Goal: Task Accomplishment & Management: Manage account settings

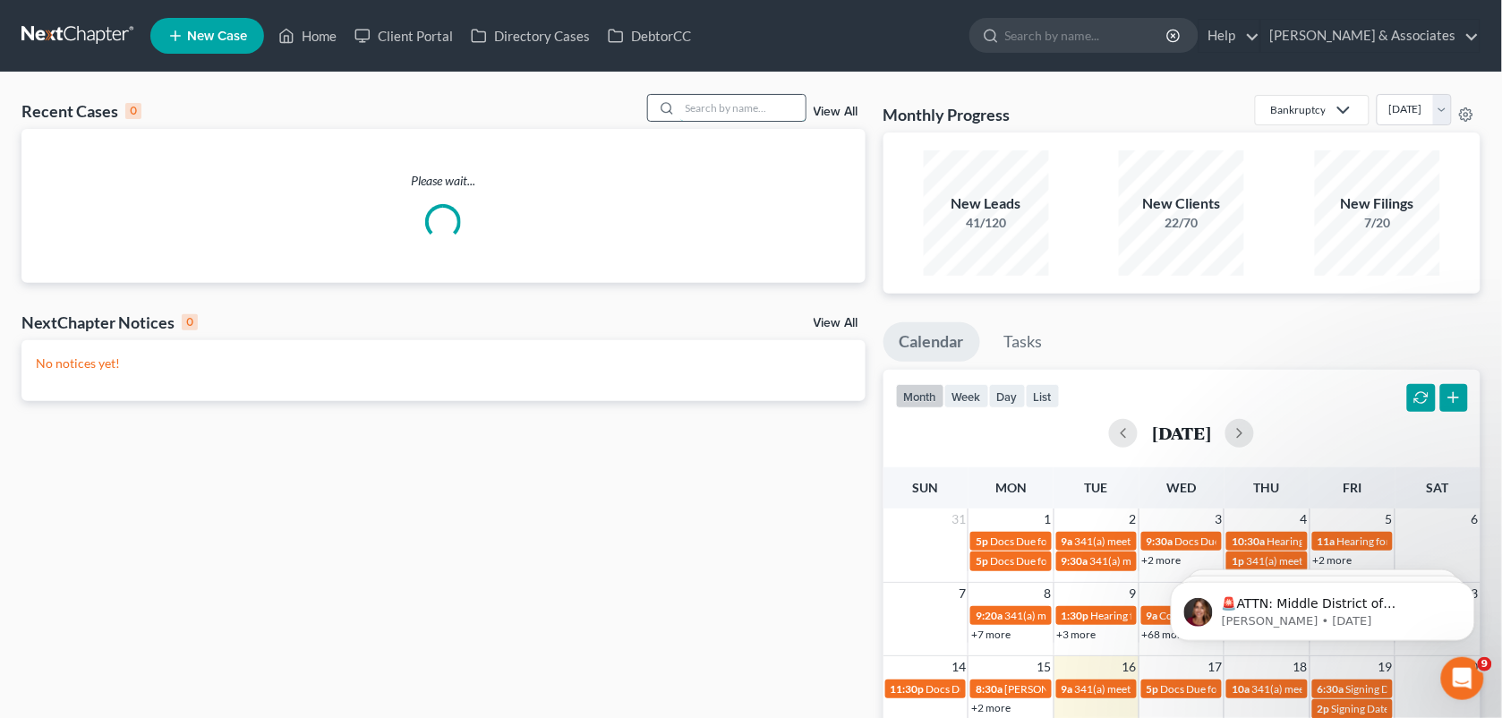
click at [708, 107] on input "search" at bounding box center [742, 108] width 125 height 26
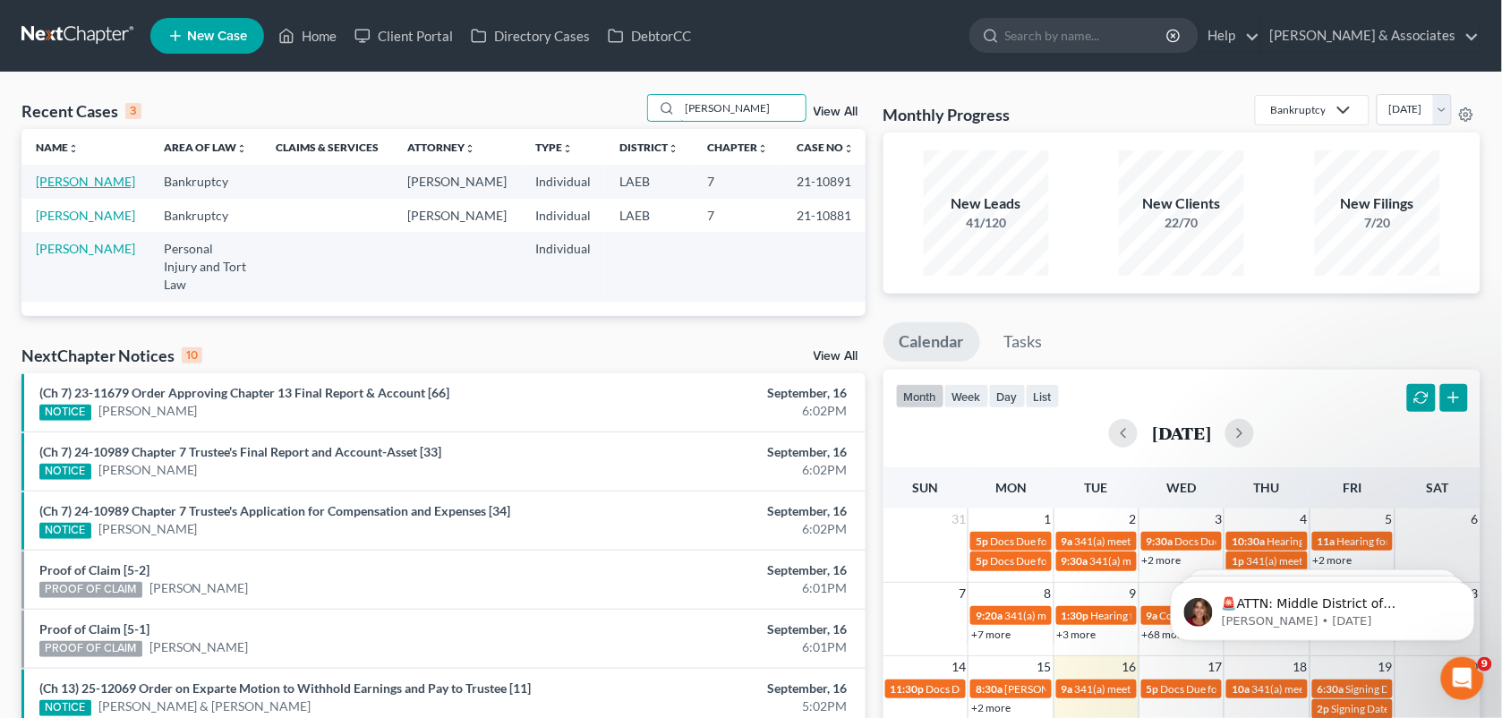
type input "[PERSON_NAME]"
click at [55, 189] on link "[PERSON_NAME]" at bounding box center [85, 181] width 99 height 15
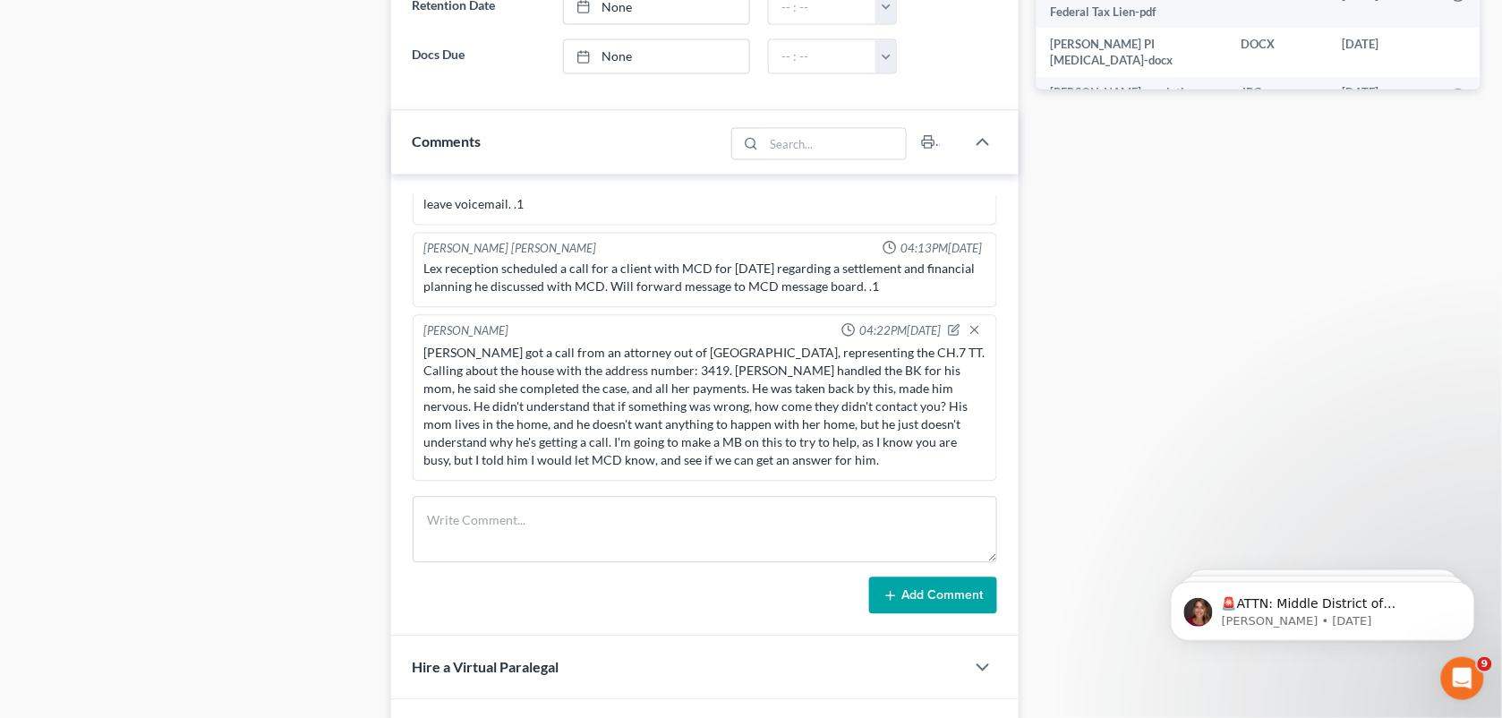
scroll to position [6632, 0]
click at [636, 541] on textarea at bounding box center [705, 530] width 585 height 66
type textarea "Scheduled with MCD for 10:30 to discuss this further."
click at [917, 592] on button "Add Comment" at bounding box center [933, 596] width 128 height 38
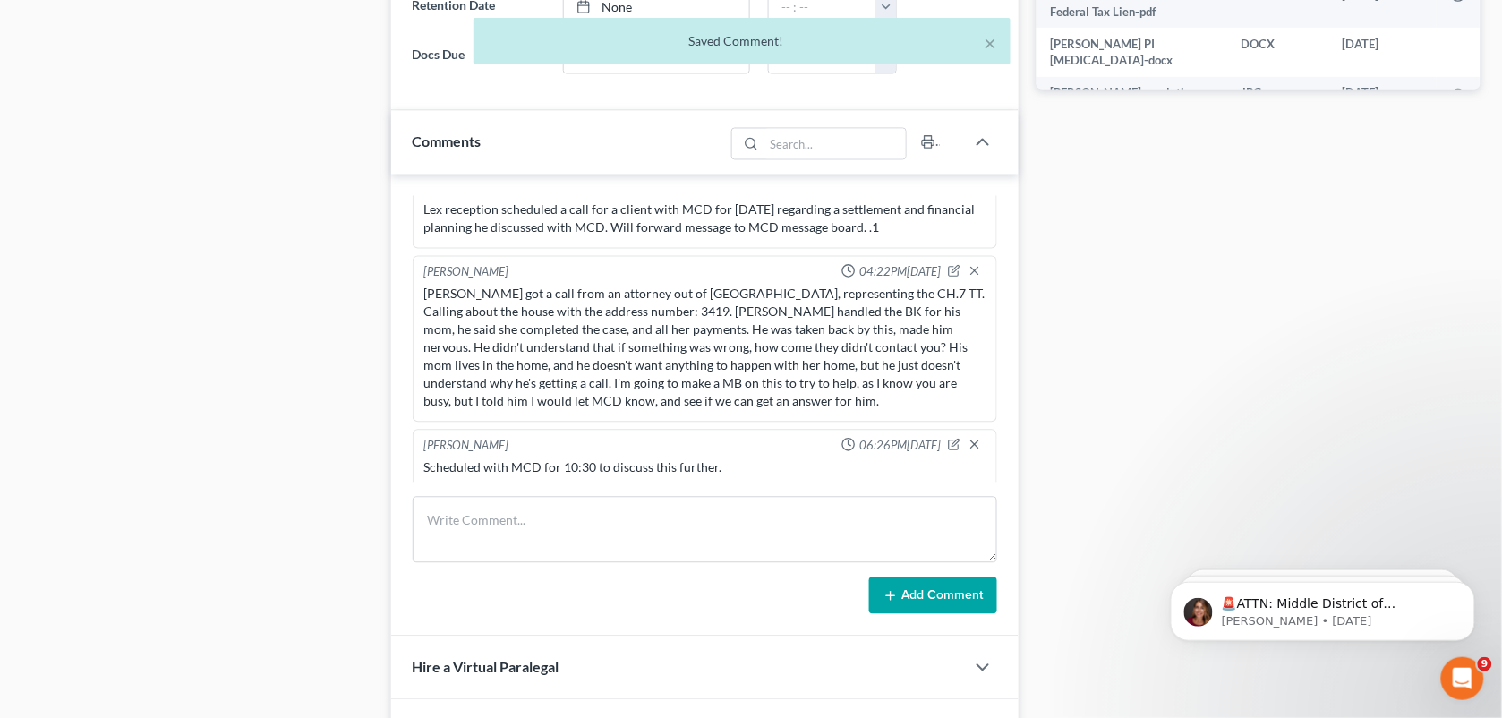
scroll to position [12507, 0]
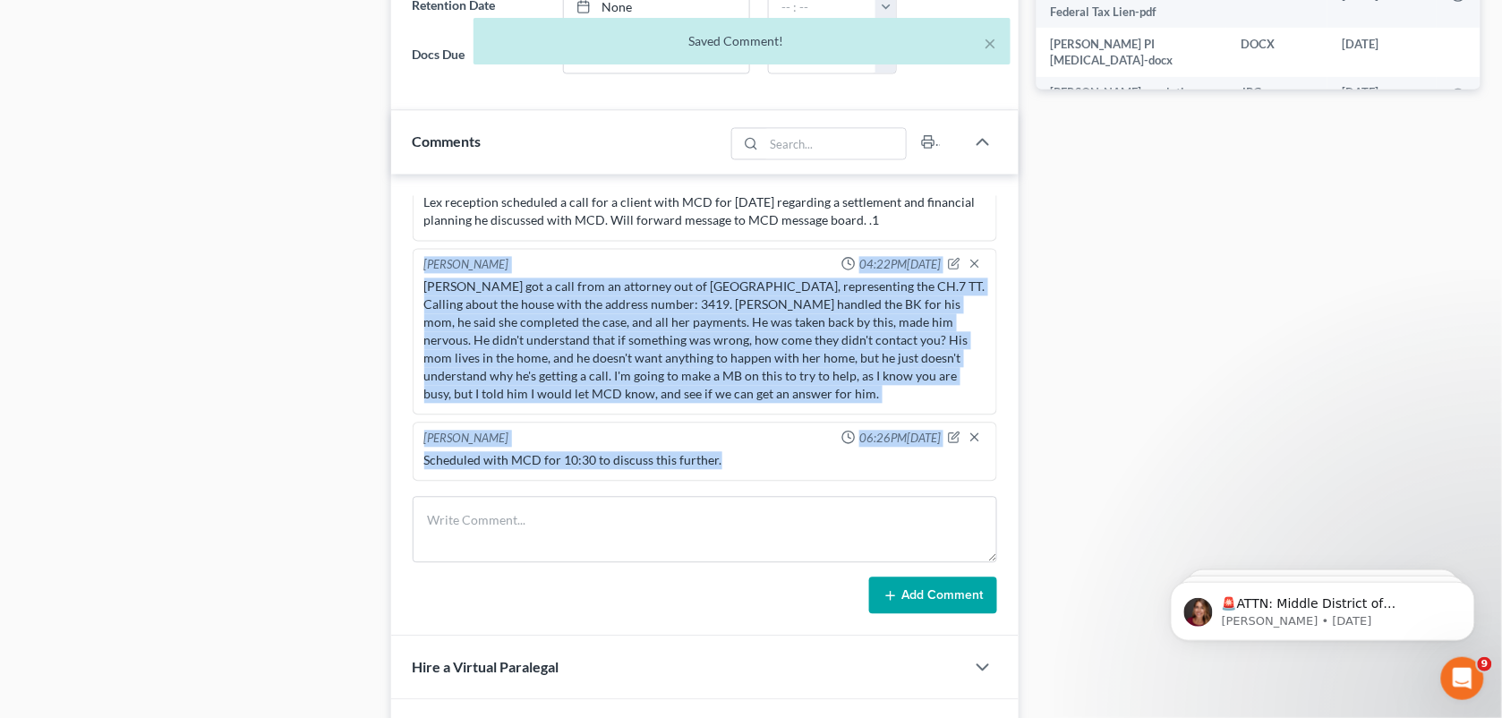
drag, startPoint x: 417, startPoint y: 270, endPoint x: 727, endPoint y: 480, distance: 373.8
copy ng-include "[PERSON_NAME] 04:22PM[DATE] [PERSON_NAME] got a call from an attorney out of [G…"
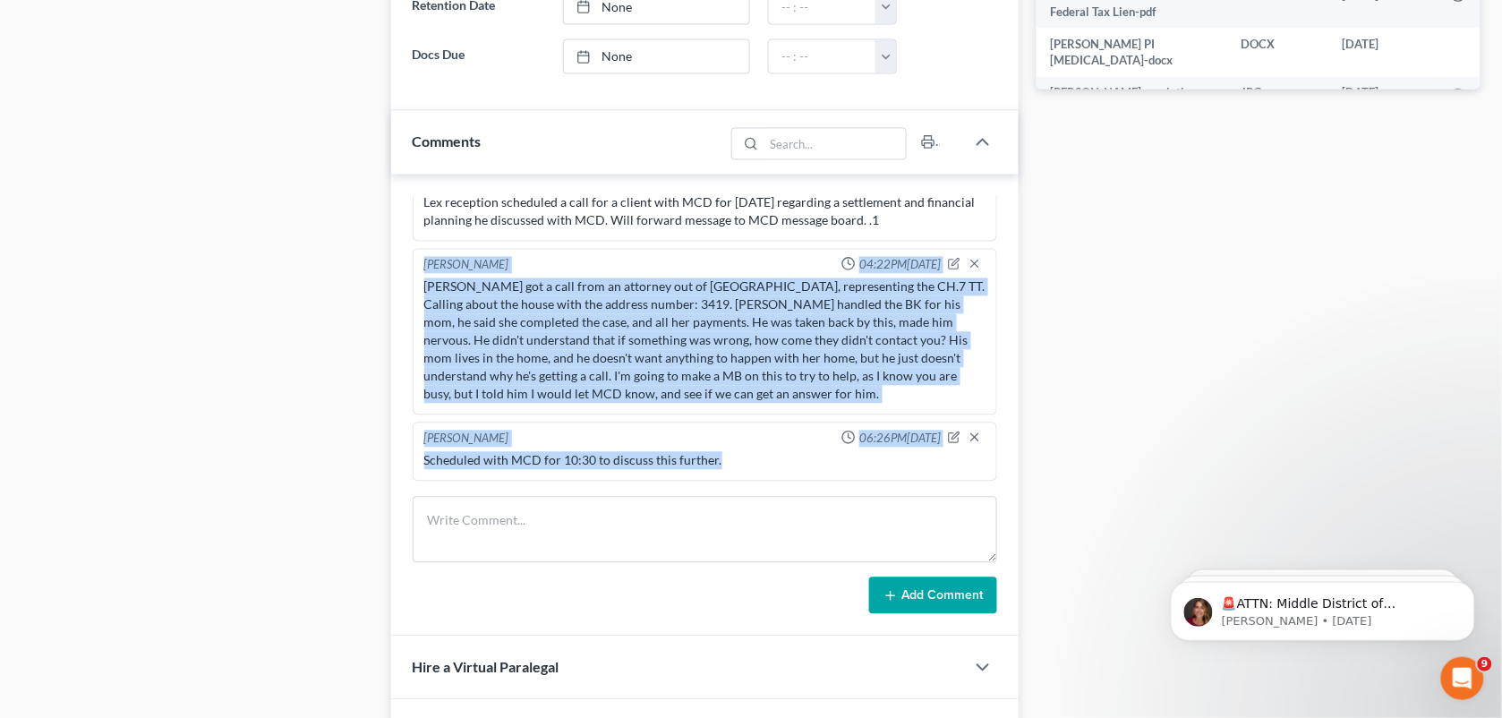
scroll to position [0, 0]
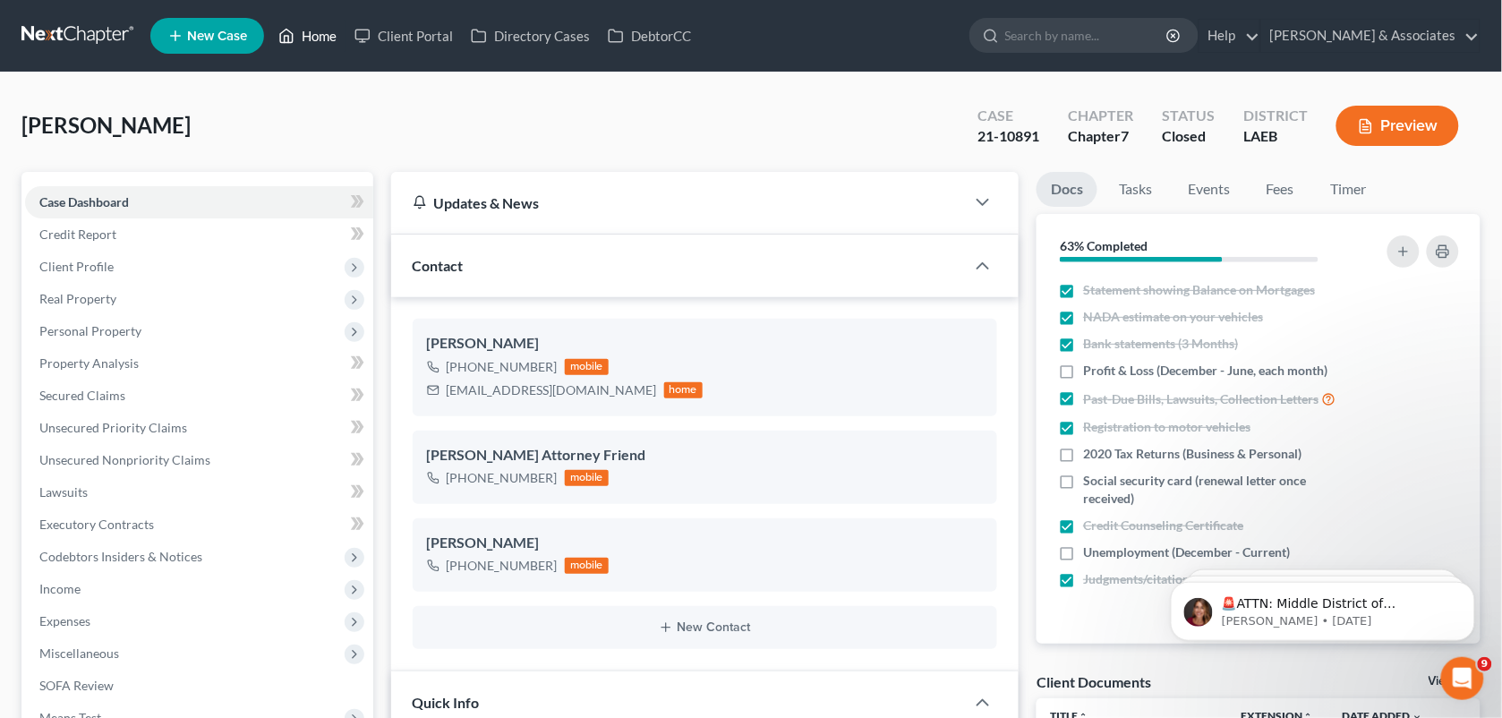
click at [319, 38] on link "Home" at bounding box center [307, 36] width 76 height 32
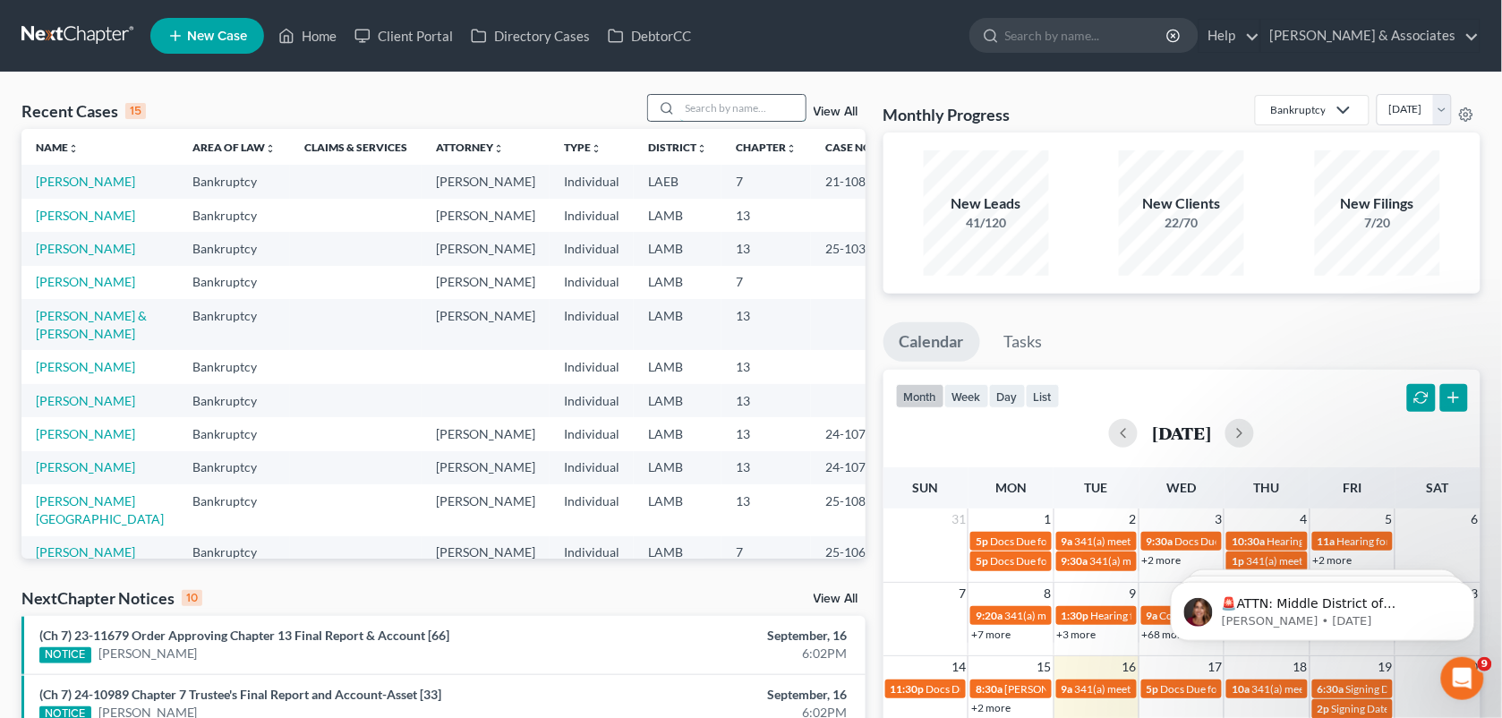
click at [700, 117] on input "search" at bounding box center [742, 108] width 125 height 26
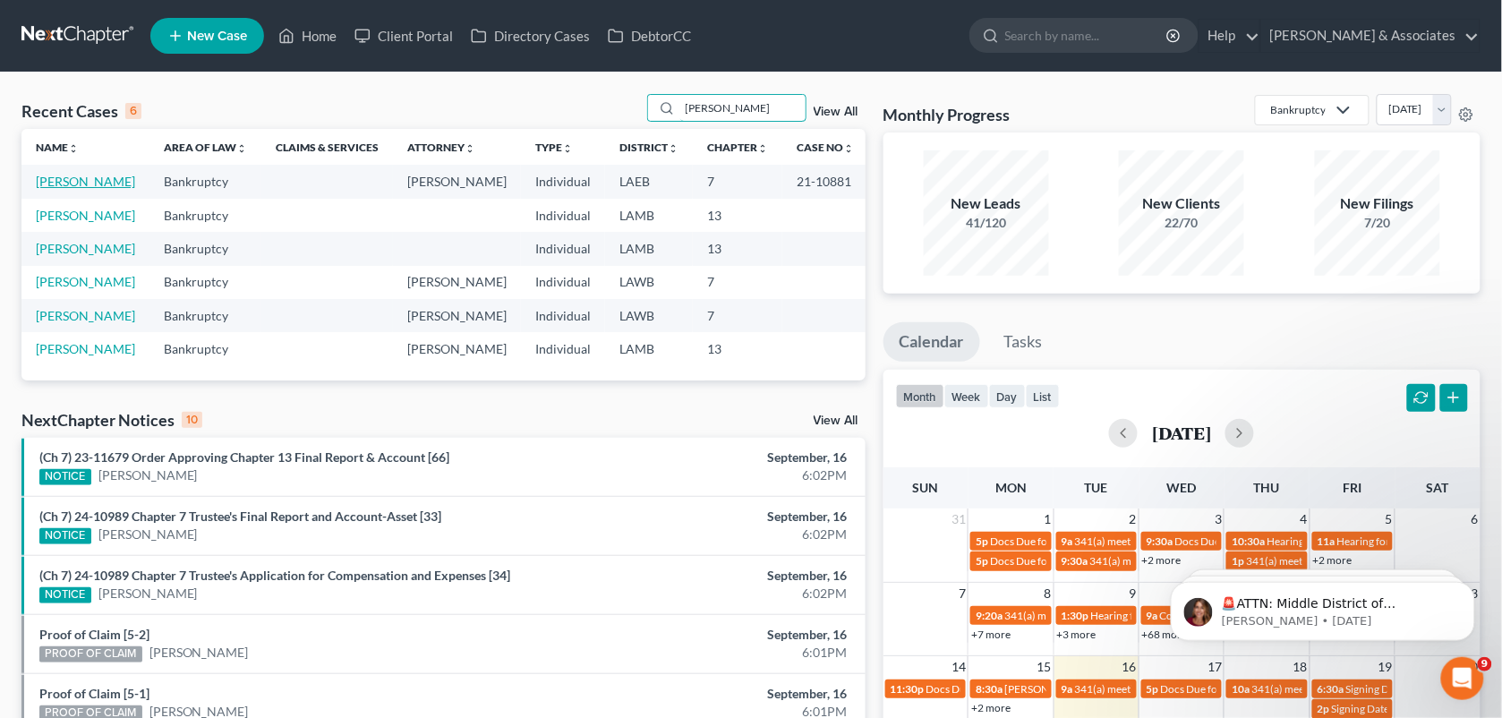
type input "[PERSON_NAME]"
click at [73, 188] on link "[PERSON_NAME]" at bounding box center [85, 181] width 99 height 15
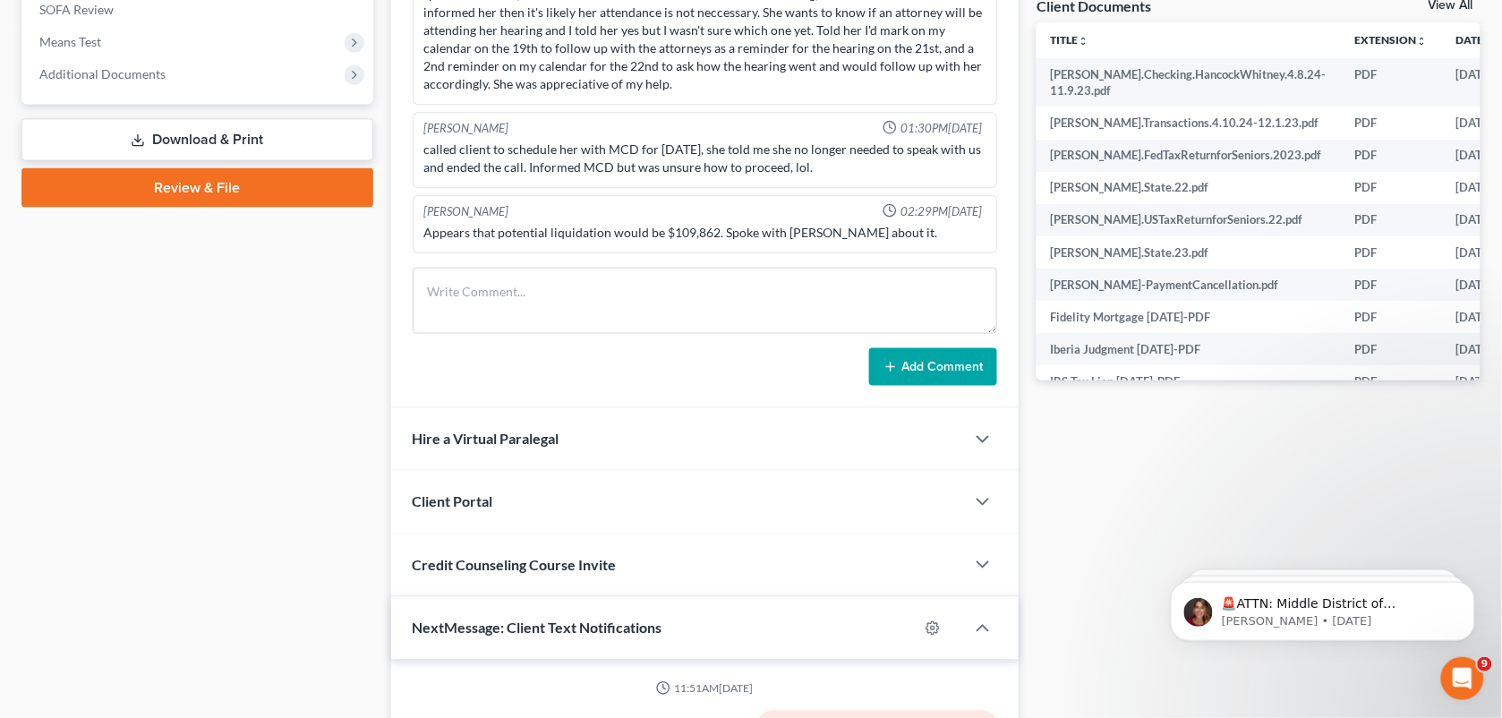
scroll to position [2324, 0]
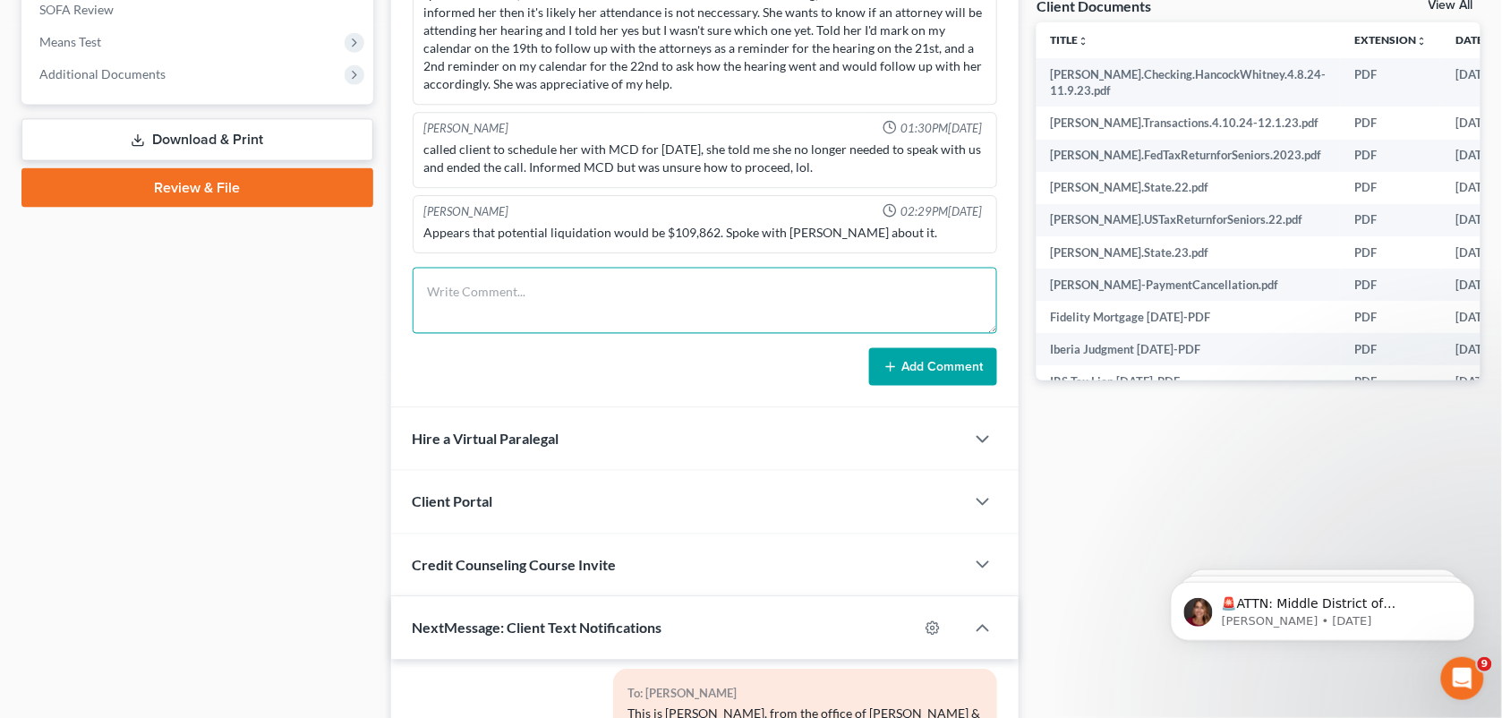
click at [600, 313] on textarea at bounding box center [705, 301] width 585 height 66
paste textarea "[PERSON_NAME] 04:22PM[DATE] [PERSON_NAME] got a call from an attorney out of [G…"
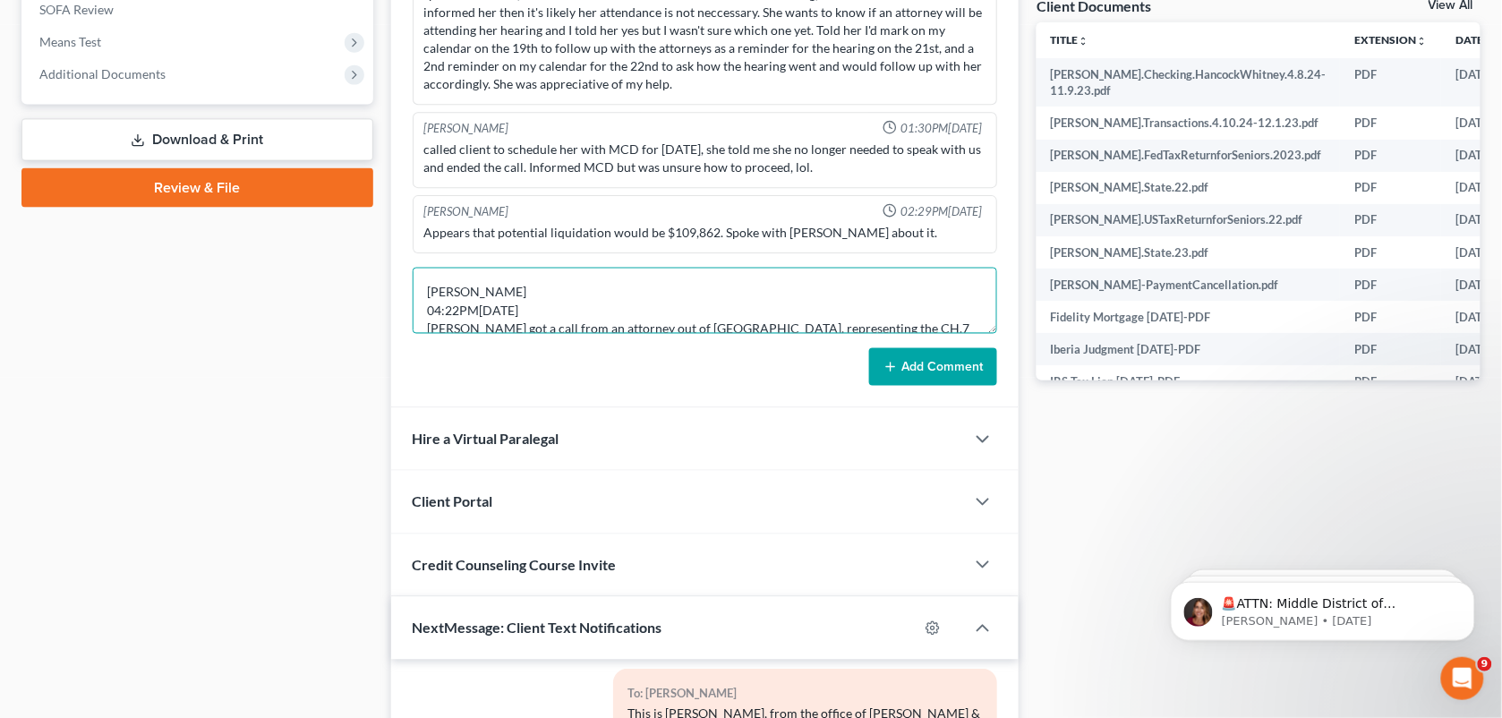
type textarea "[PERSON_NAME] 04:22PM[DATE] [PERSON_NAME] got a call from an attorney out of [G…"
click at [915, 365] on button "Add Comment" at bounding box center [933, 367] width 128 height 38
